Goal: Find specific page/section: Find specific page/section

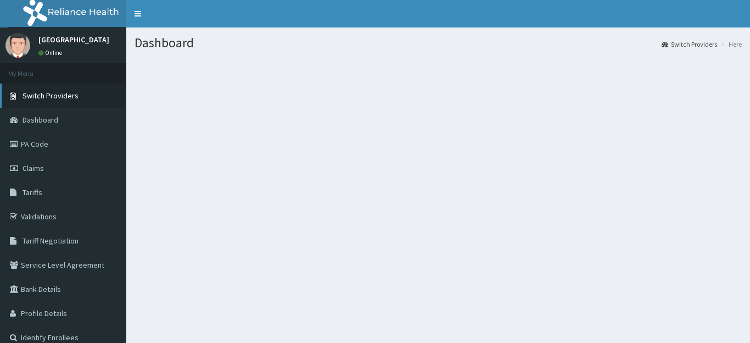
click at [60, 102] on link "Switch Providers" at bounding box center [63, 95] width 126 height 24
click at [69, 98] on span "Switch Providers" at bounding box center [51, 96] width 56 height 10
click at [42, 97] on span "Switch Providers" at bounding box center [51, 96] width 56 height 10
click at [81, 101] on link "Switch Providers" at bounding box center [63, 95] width 126 height 24
click at [73, 99] on span "Switch Providers" at bounding box center [51, 96] width 56 height 10
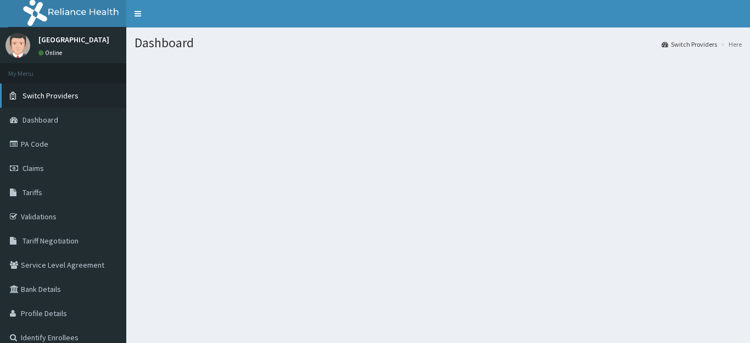
click at [65, 98] on span "Switch Providers" at bounding box center [51, 96] width 56 height 10
